Goal: Transaction & Acquisition: Purchase product/service

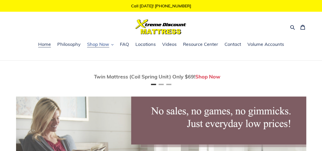
click at [108, 45] on span "Shop Now" at bounding box center [98, 44] width 22 height 6
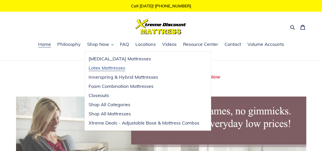
click at [110, 70] on span "Latex Mattresses" at bounding box center [107, 68] width 37 height 6
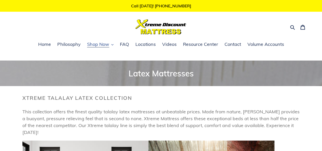
click at [111, 44] on icon "button" at bounding box center [112, 45] width 2 height 2
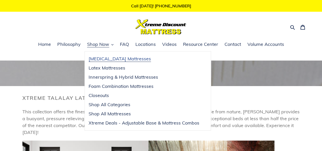
click at [110, 59] on span "[MEDICAL_DATA] Mattresses" at bounding box center [120, 59] width 62 height 6
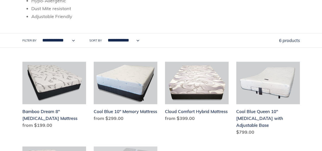
scroll to position [204, 0]
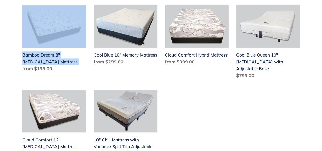
drag, startPoint x: 16, startPoint y: 74, endPoint x: 6, endPoint y: 46, distance: 30.0
click at [8, 45] on div "Bamboo Dream 8" Memory Foam Mattress Bamboo Dream 8" Memory Foam Mattress Regul…" at bounding box center [160, 85] width 305 height 160
click at [3, 48] on div "**********" at bounding box center [161, 11] width 322 height 308
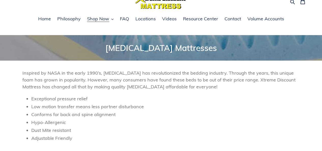
scroll to position [0, 0]
